Goal: Information Seeking & Learning: Learn about a topic

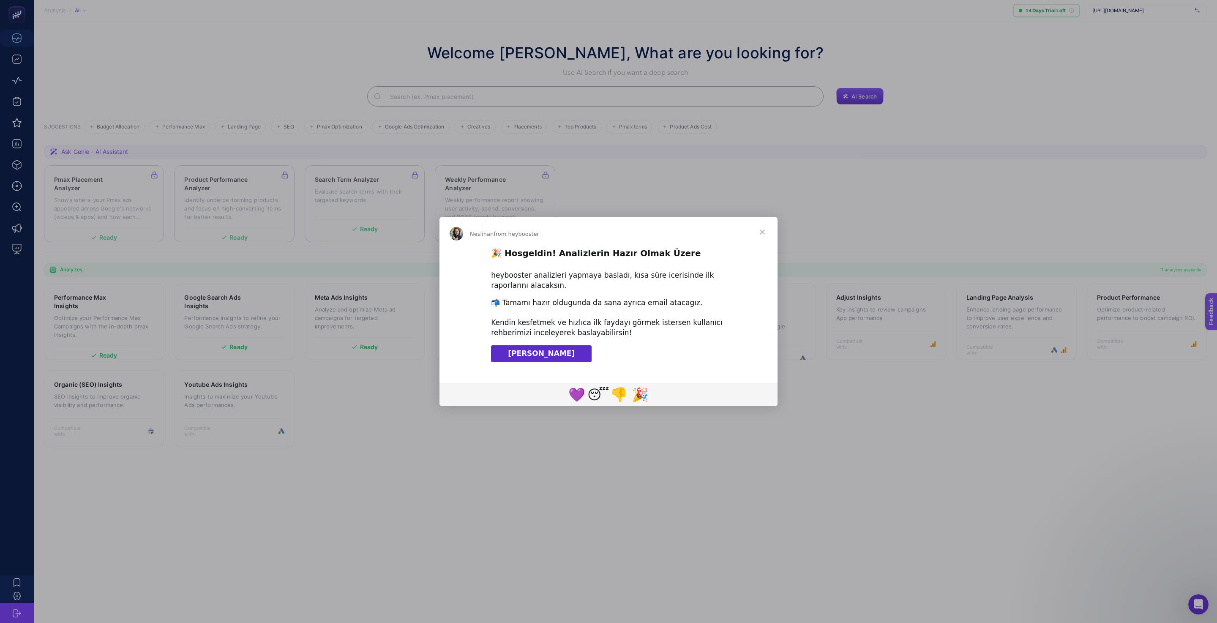
click at [764, 231] on span "Close" at bounding box center [762, 232] width 30 height 30
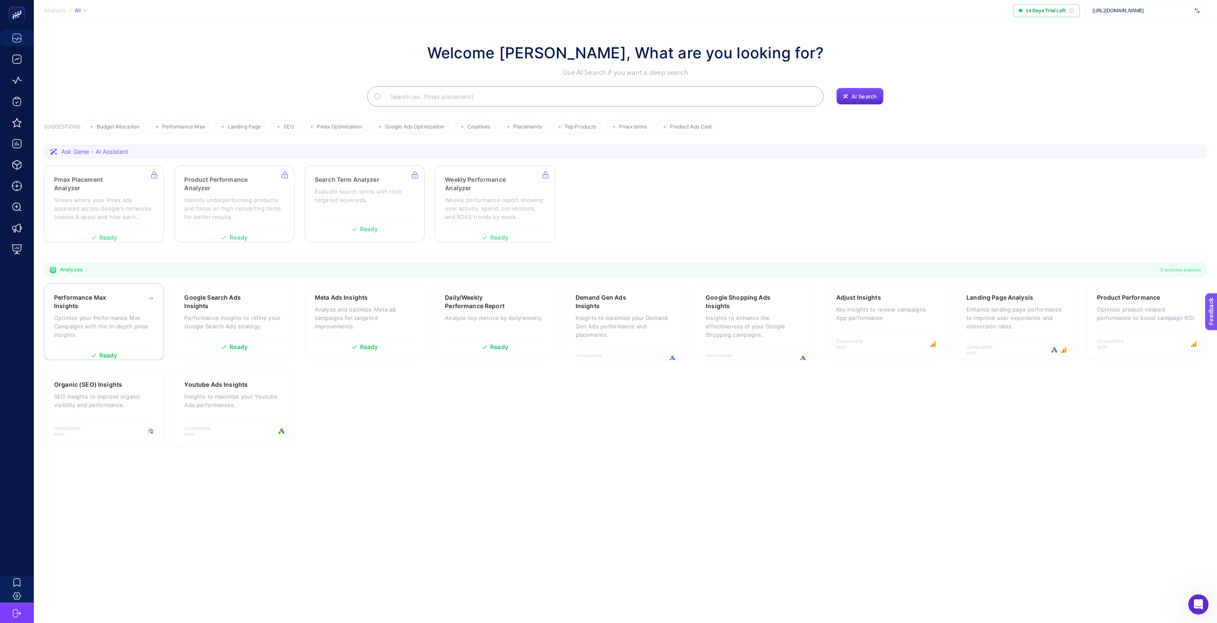
click at [113, 310] on h3 "Performance Max Insights" at bounding box center [90, 301] width 73 height 17
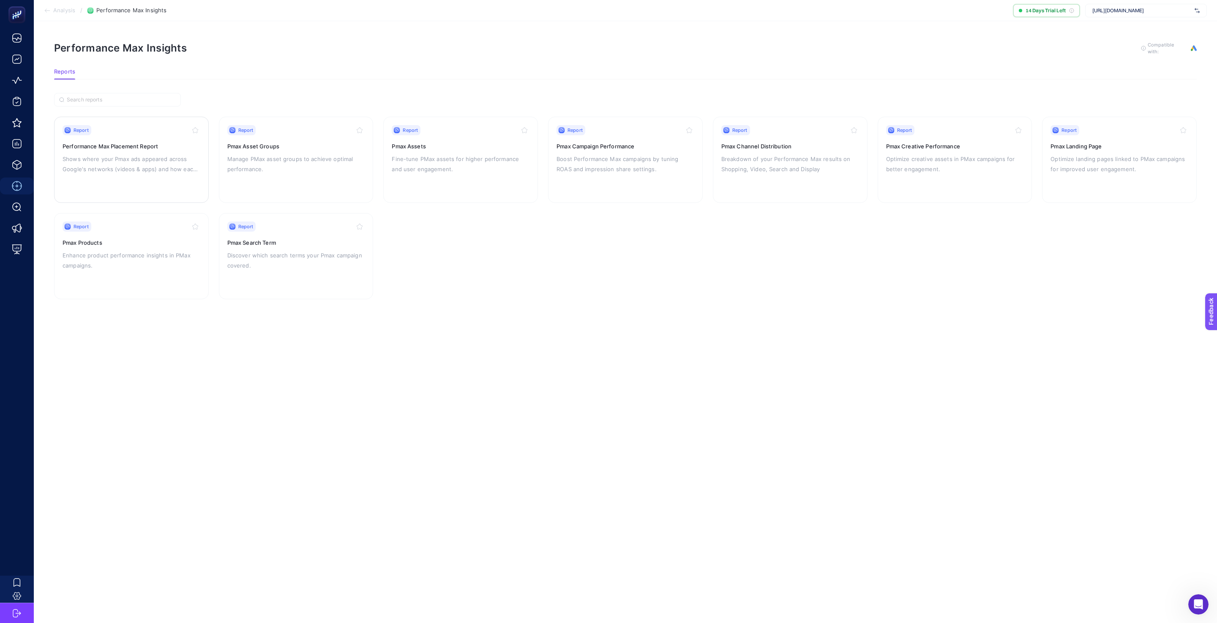
click at [161, 147] on h3 "Performance Max Placement Report" at bounding box center [132, 146] width 138 height 8
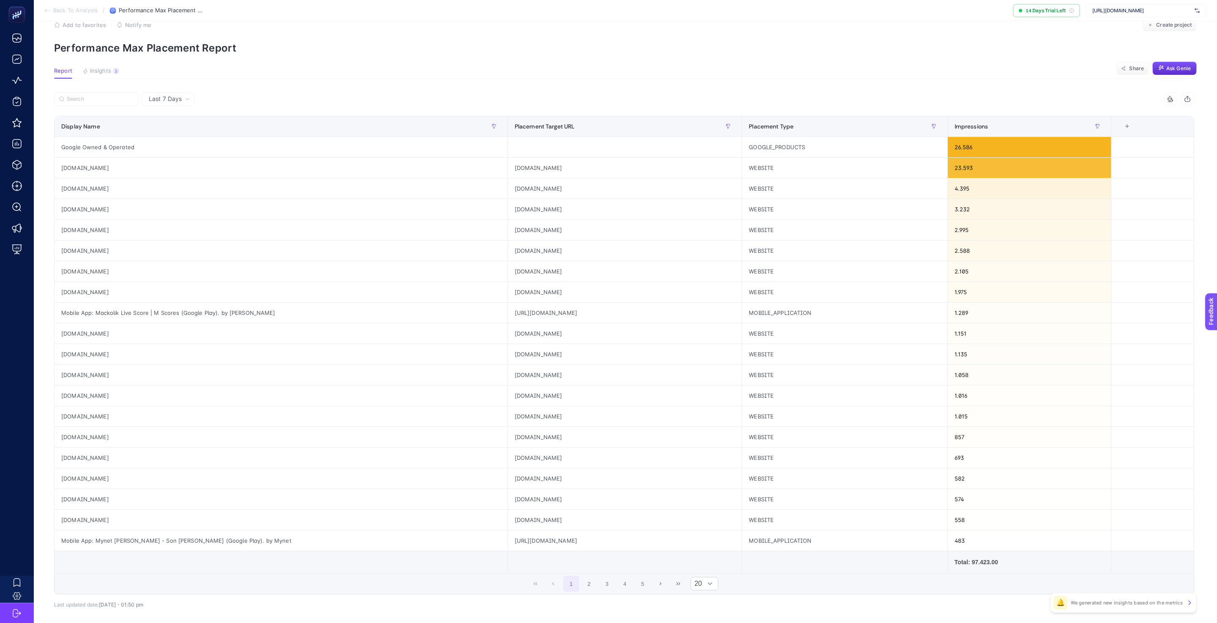
scroll to position [19, 0]
click at [95, 71] on span "Insights" at bounding box center [100, 71] width 21 height 7
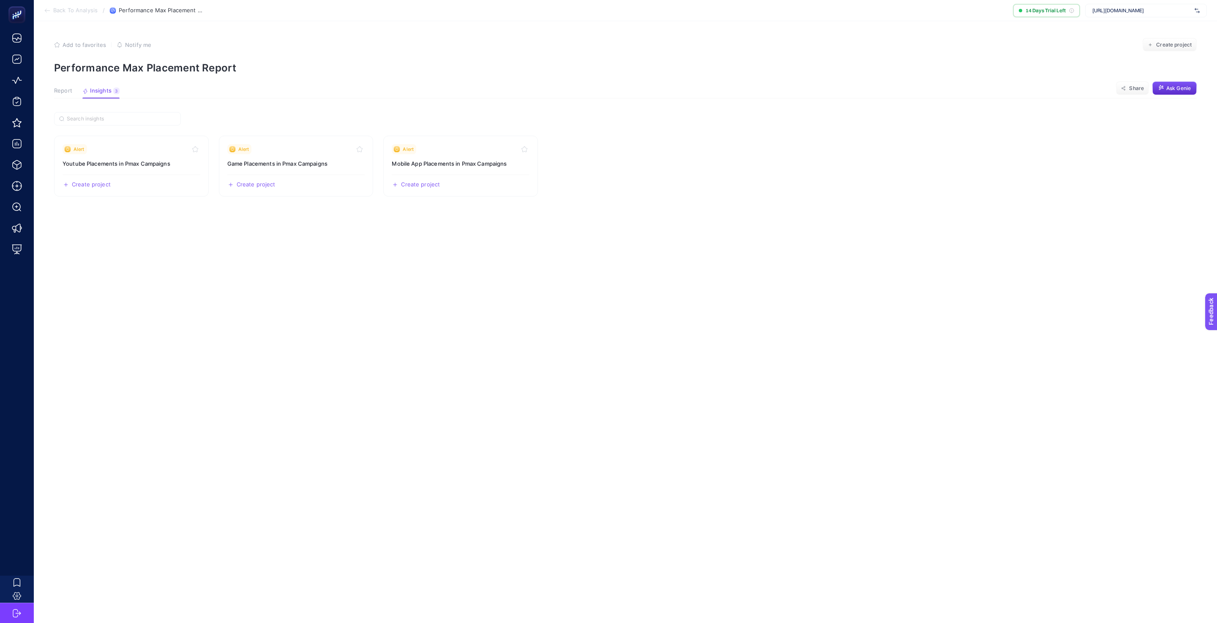
scroll to position [0, 0]
click at [67, 93] on span "Report" at bounding box center [63, 90] width 18 height 7
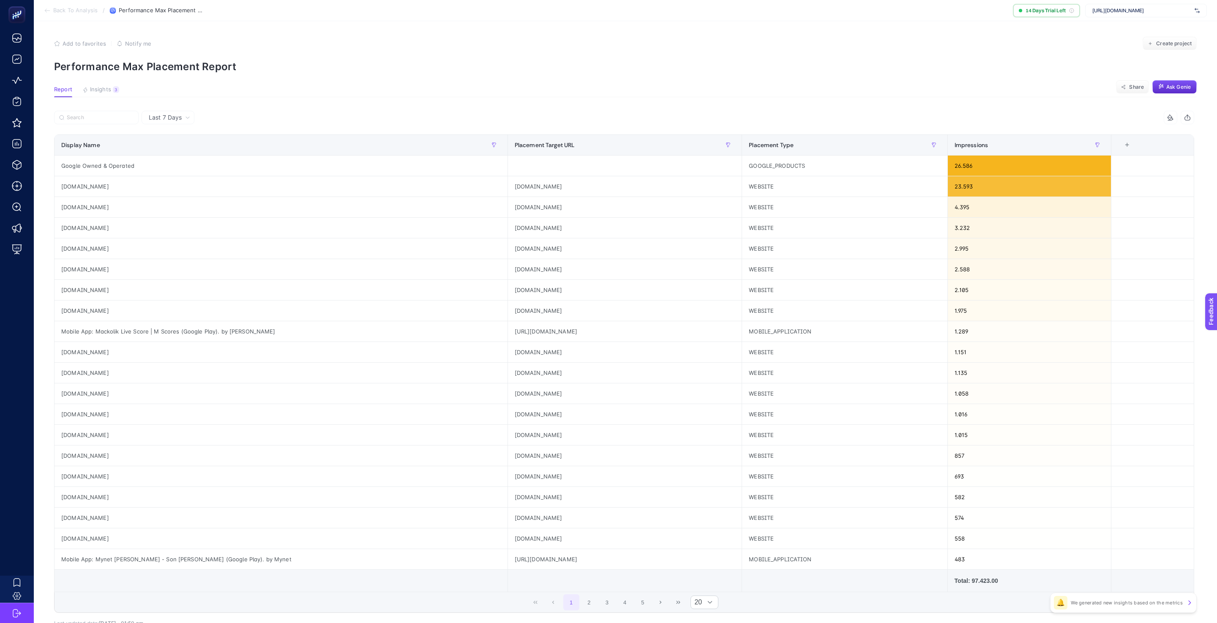
scroll to position [2, 0]
click at [44, 11] on icon at bounding box center [47, 10] width 7 height 7
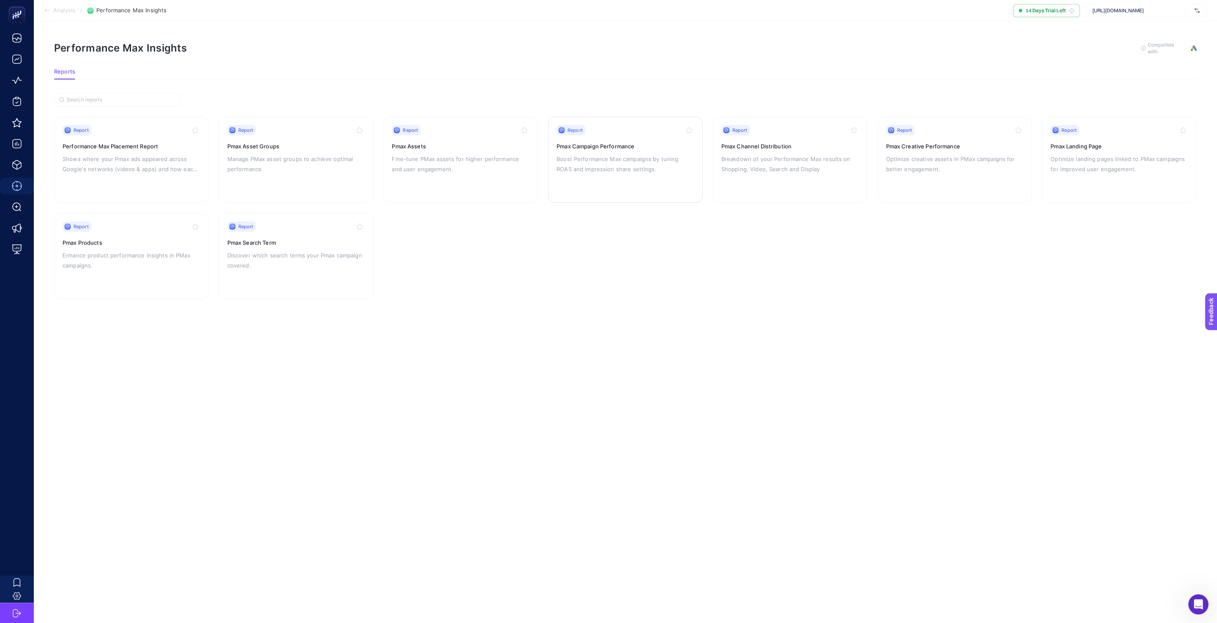
click at [649, 172] on p "Boost Performance Max campaigns by tuning ROAS and impression share settings." at bounding box center [625, 164] width 138 height 20
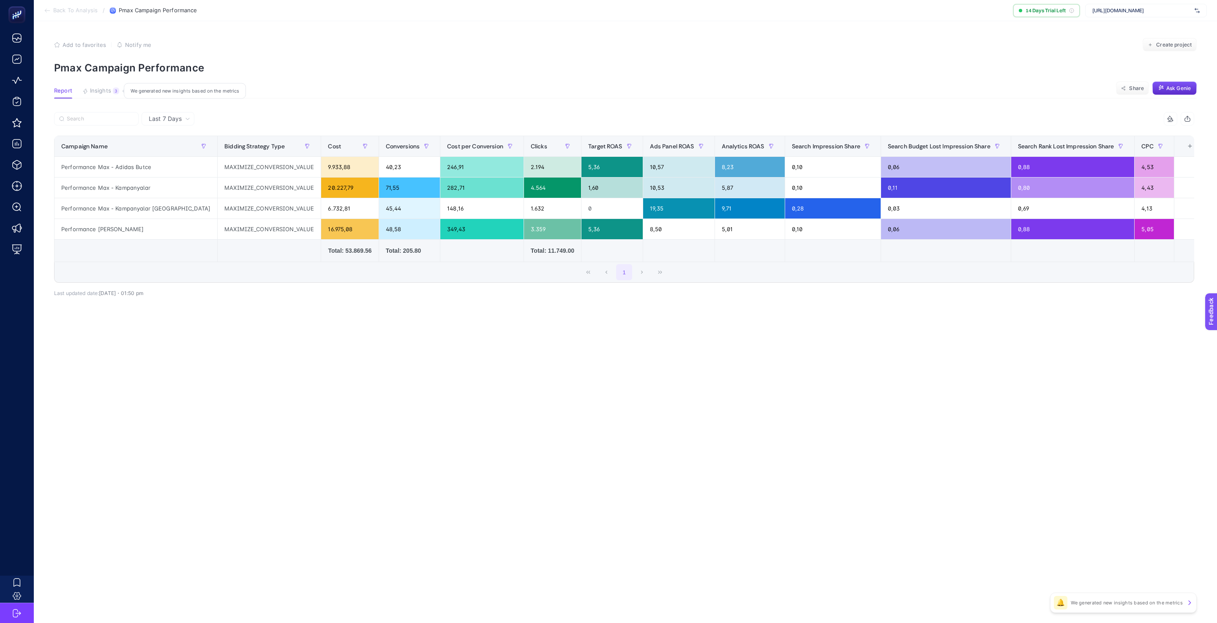
click at [102, 89] on span "Insights" at bounding box center [100, 90] width 21 height 7
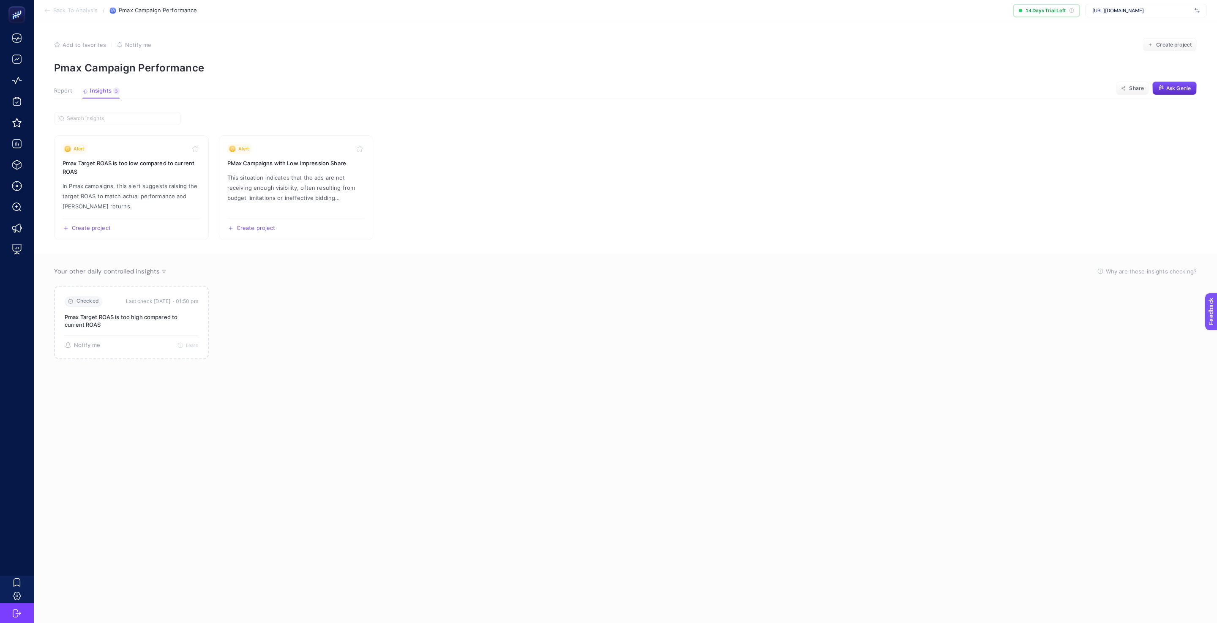
click at [62, 87] on span "Report" at bounding box center [63, 90] width 18 height 7
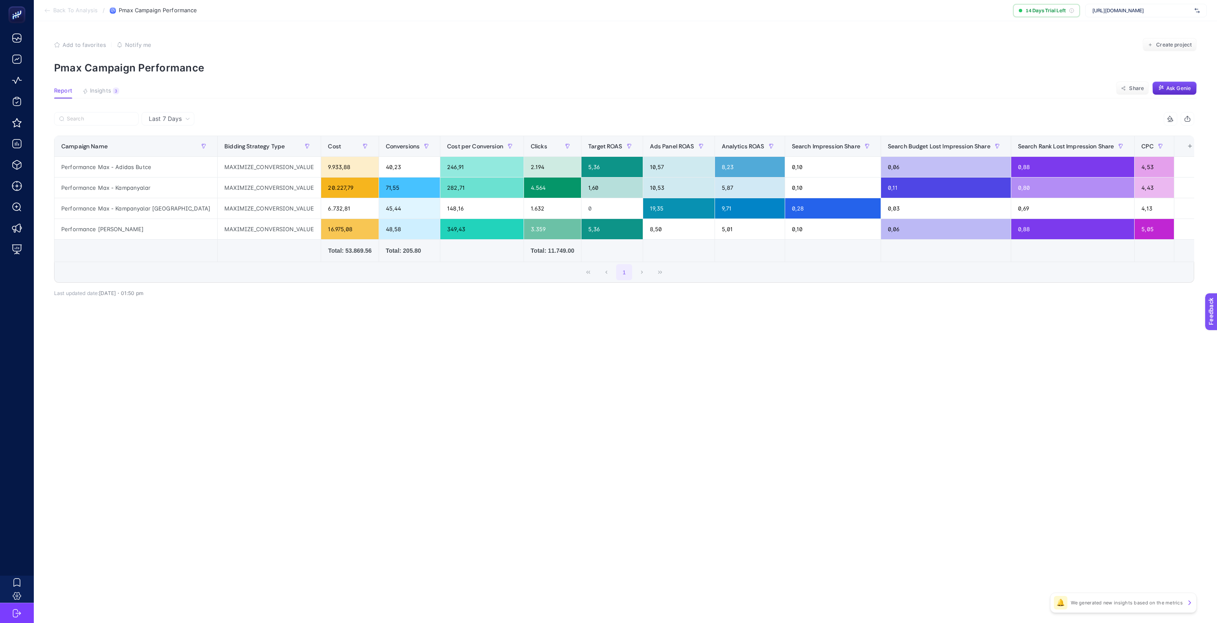
click at [49, 9] on icon at bounding box center [47, 10] width 7 height 7
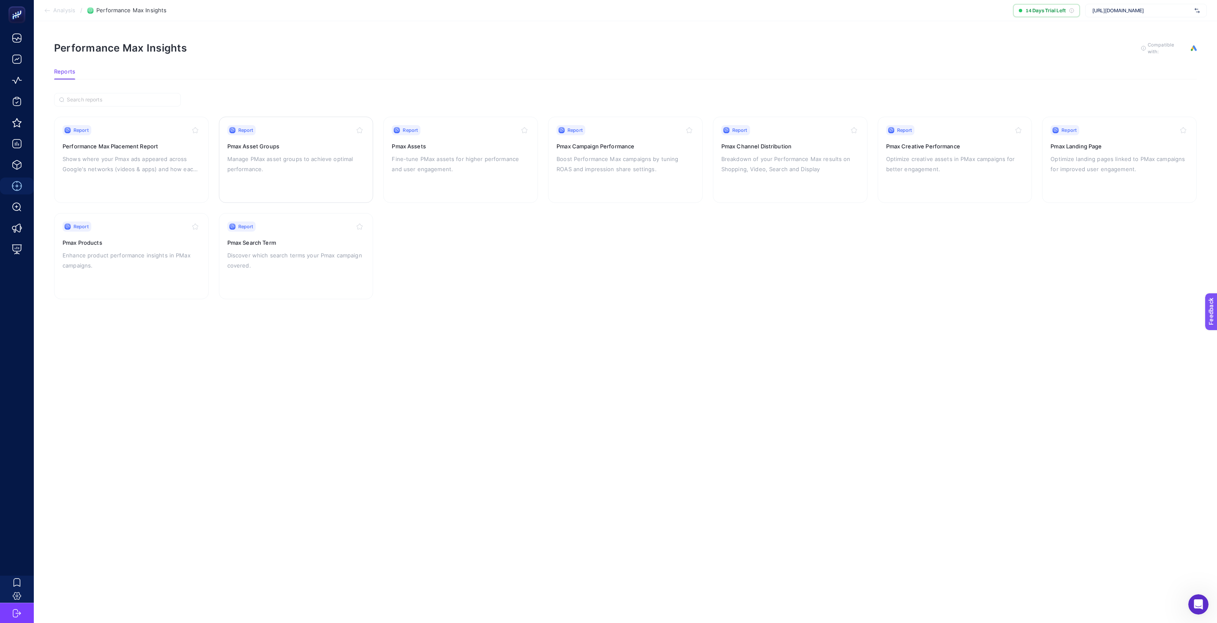
click at [310, 154] on p "Manage PMax asset groups to achieve optimal performance." at bounding box center [296, 164] width 138 height 20
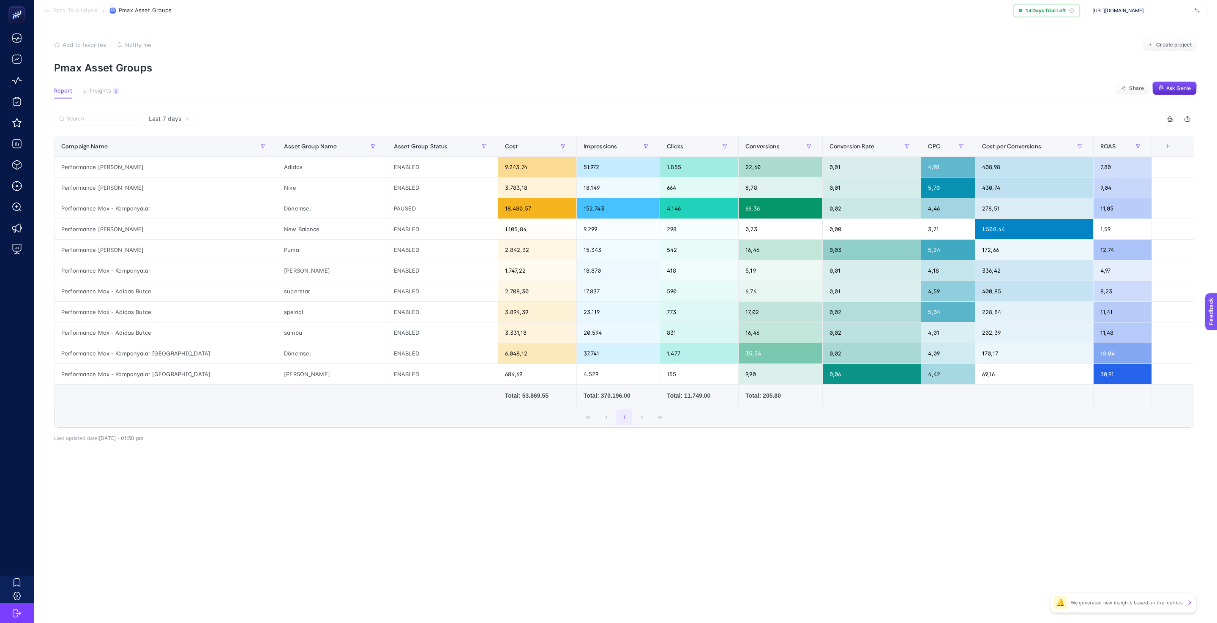
click at [41, 11] on section "Back To Analysis / Pmax Asset Groups 14 Days Trial Left [URL][DOMAIN_NAME]" at bounding box center [625, 10] width 1183 height 21
click at [43, 10] on section "Back To Analysis / Pmax Asset Groups 14 Days Trial Left [URL][DOMAIN_NAME]" at bounding box center [625, 10] width 1183 height 21
click at [45, 11] on icon at bounding box center [46, 10] width 2 height 3
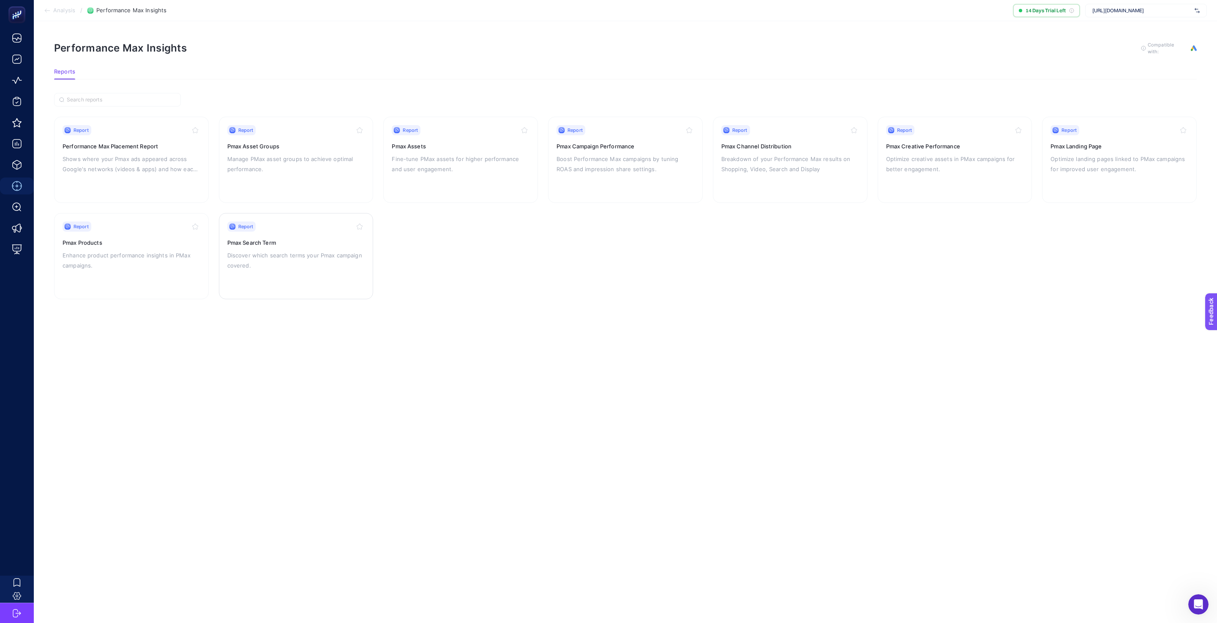
click at [316, 236] on div "Report Pmax Search Term Discover which search terms your Pmax campaign covered." at bounding box center [296, 255] width 138 height 69
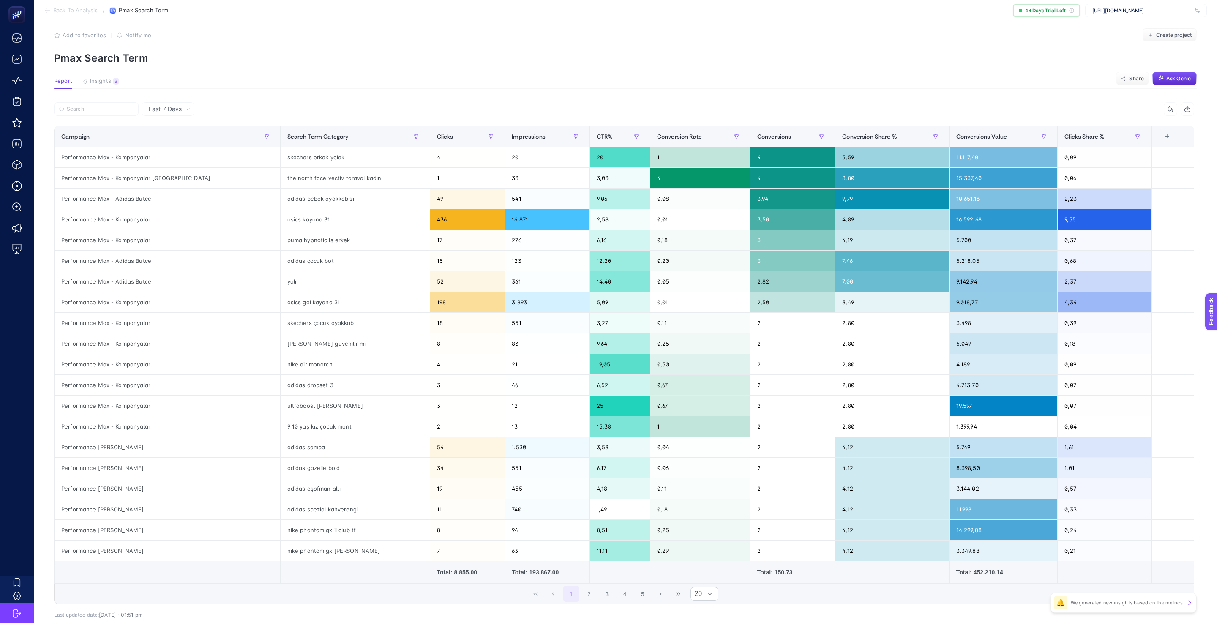
scroll to position [7, 0]
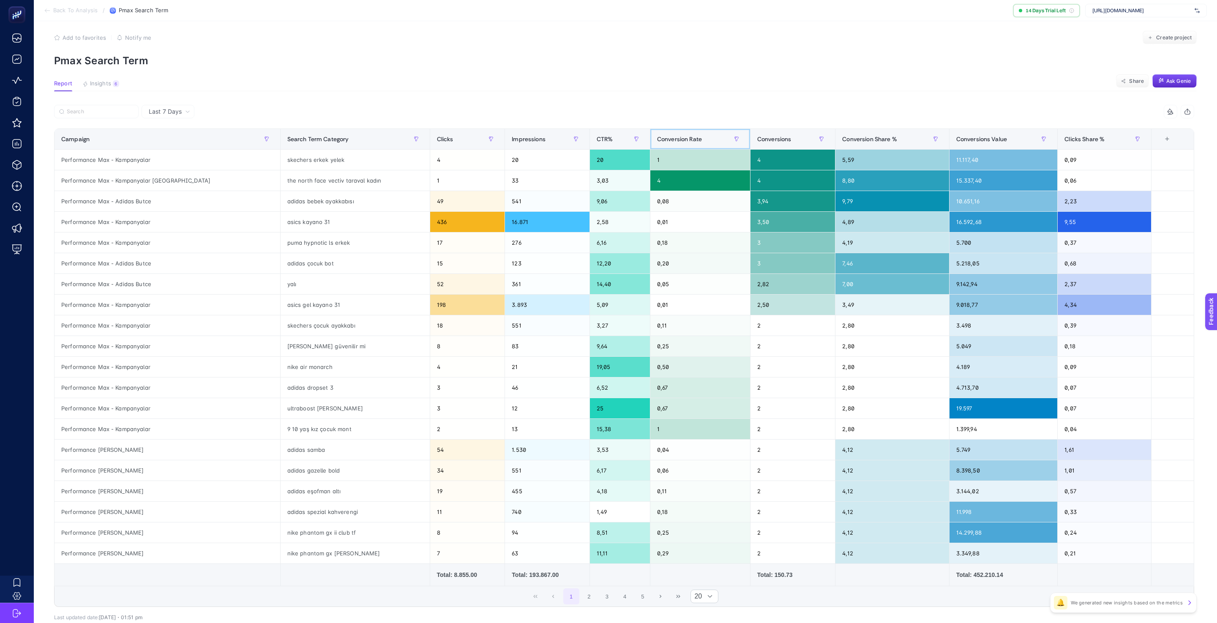
click at [687, 136] on div "Conversion Rate" at bounding box center [700, 139] width 86 height 14
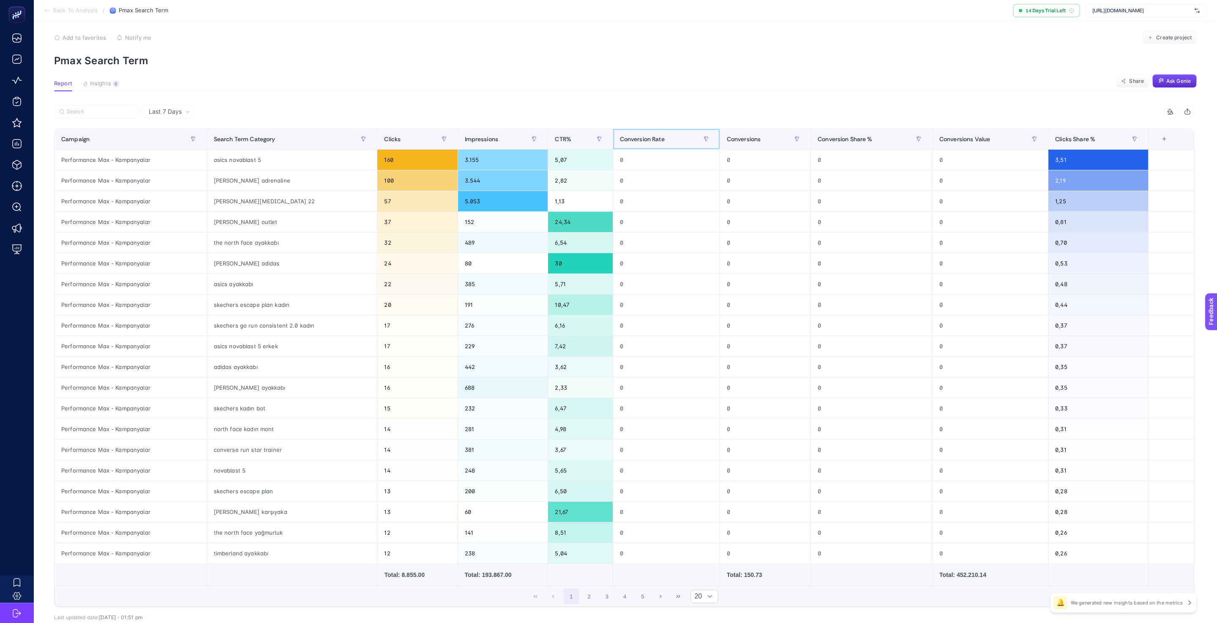
click at [677, 137] on div "Conversion Rate" at bounding box center [666, 139] width 93 height 14
